Goal: Task Accomplishment & Management: Manage account settings

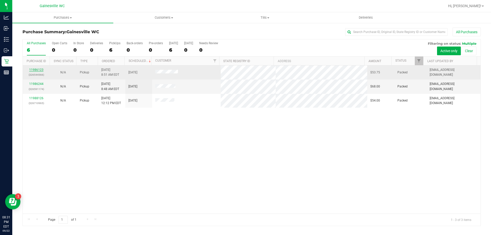
click at [40, 69] on link "11986123" at bounding box center [36, 70] width 14 height 4
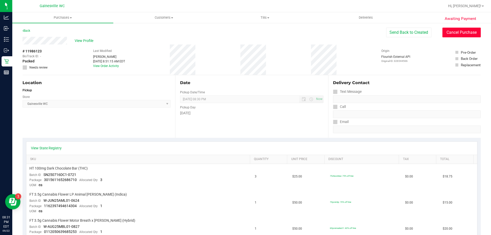
click at [442, 33] on button "Cancel Purchase" at bounding box center [461, 33] width 38 height 10
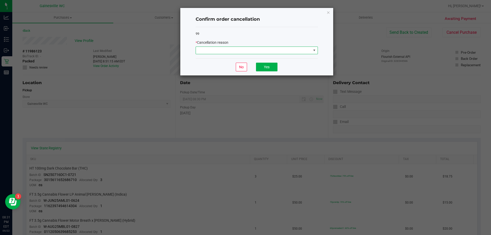
click at [277, 47] on span at bounding box center [253, 50] width 115 height 7
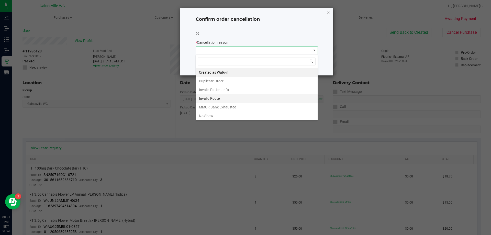
scroll to position [8, 122]
click at [213, 116] on li "No Show" at bounding box center [257, 115] width 122 height 9
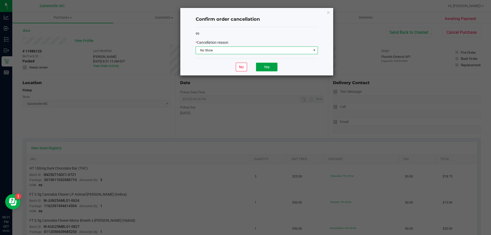
click at [261, 68] on button "Yes" at bounding box center [266, 67] width 21 height 9
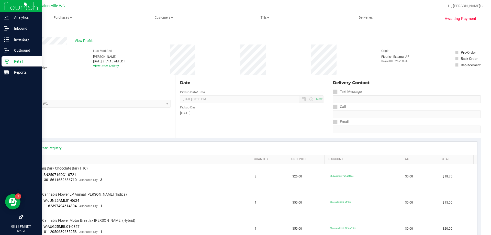
click at [13, 63] on p "Retail" at bounding box center [24, 61] width 31 height 6
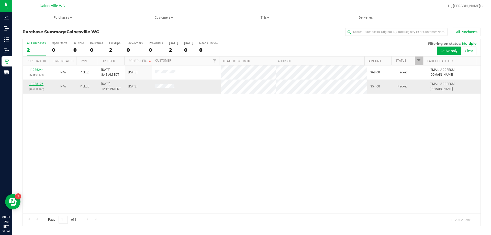
click at [39, 83] on link "11988126" at bounding box center [36, 84] width 14 height 4
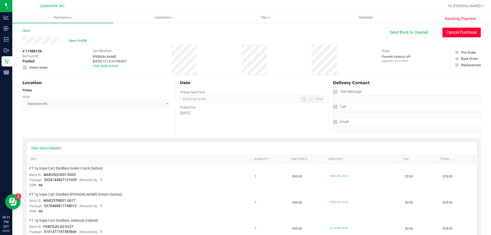
click at [460, 36] on button "Cancel Purchase" at bounding box center [461, 33] width 38 height 10
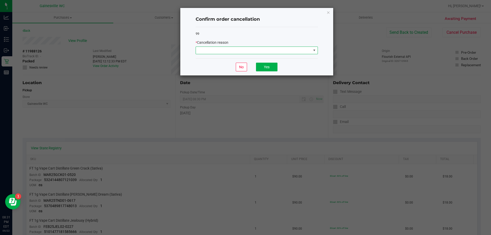
click at [251, 51] on span at bounding box center [253, 50] width 115 height 7
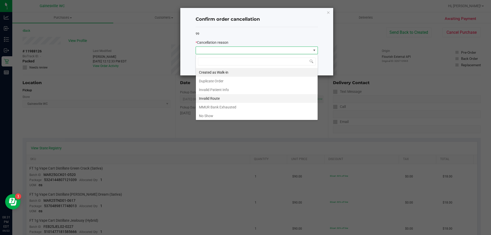
scroll to position [8, 122]
click at [214, 115] on li "No Show" at bounding box center [257, 115] width 122 height 9
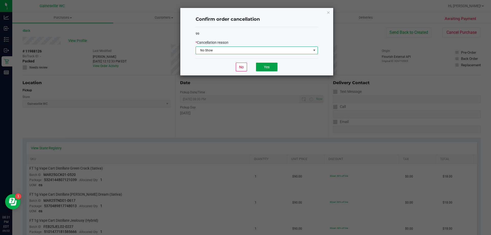
click at [268, 66] on button "Yes" at bounding box center [266, 67] width 21 height 9
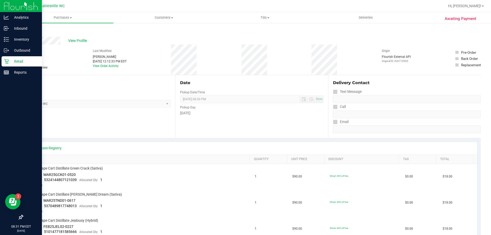
click at [7, 65] on div "Retail" at bounding box center [22, 61] width 40 height 10
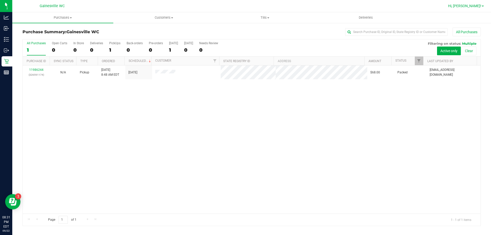
click at [482, 7] on link "Hi, Jay!" at bounding box center [466, 5] width 40 height 5
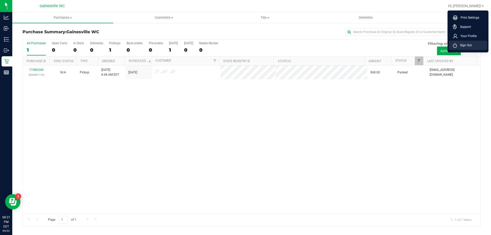
click at [462, 44] on span "Sign Out" at bounding box center [464, 45] width 15 height 5
